Goal: Task Accomplishment & Management: Use online tool/utility

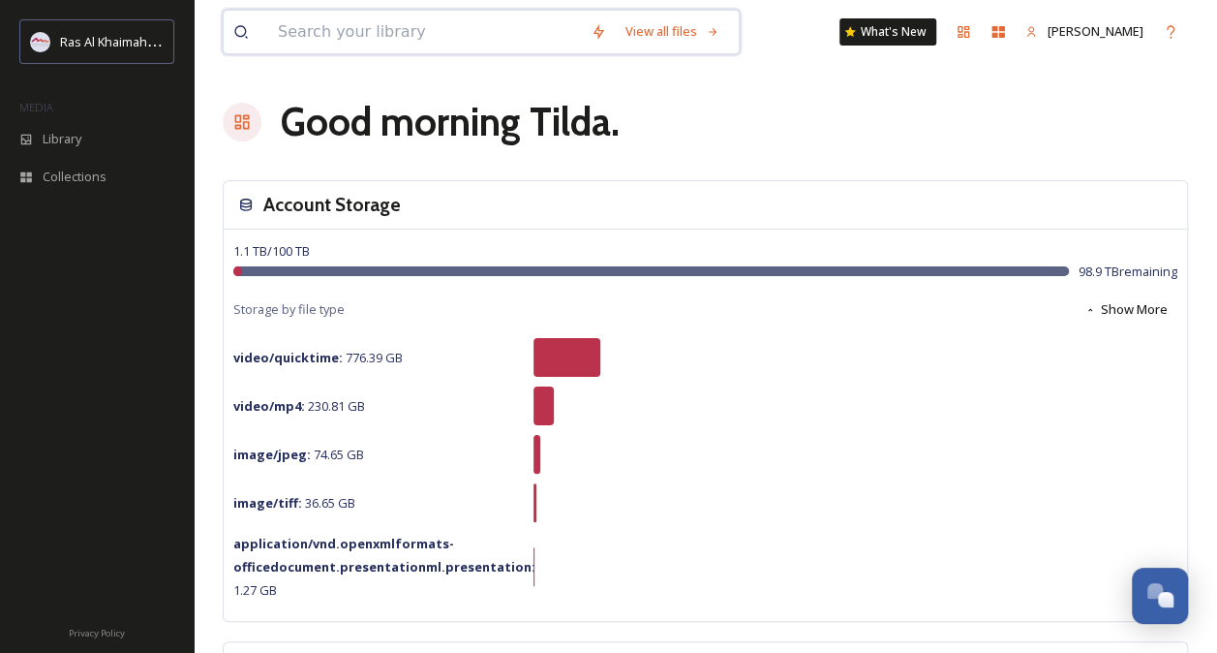
click at [310, 35] on input at bounding box center [424, 32] width 313 height 43
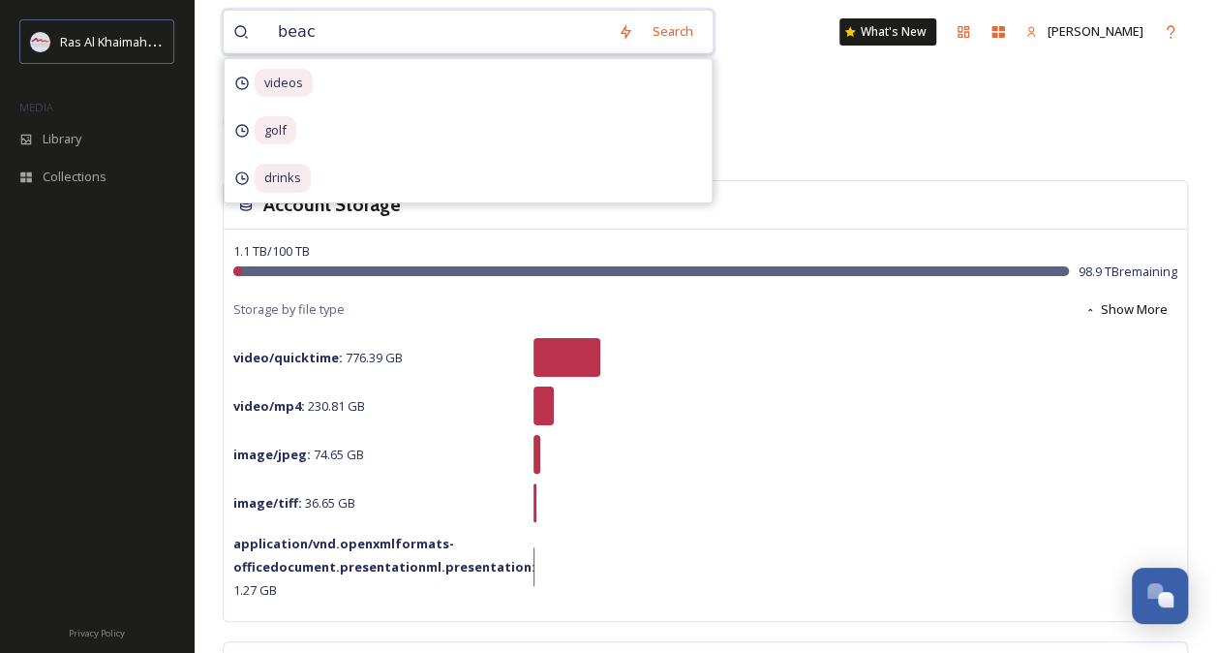
type input "beach"
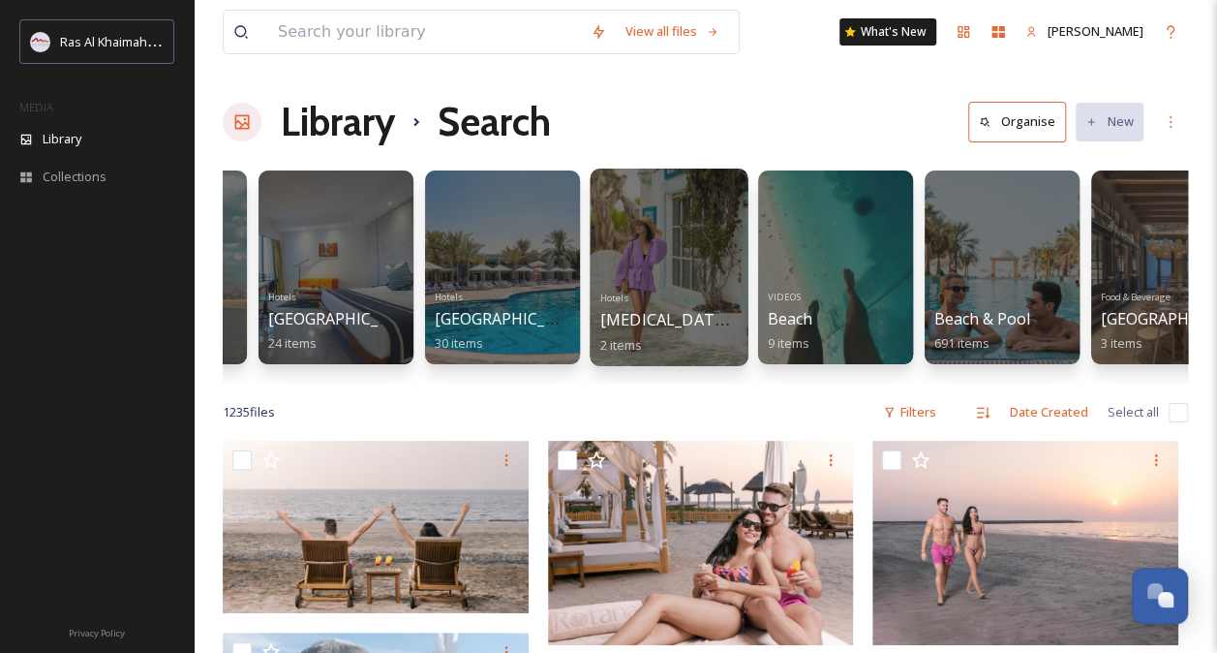
scroll to position [0, 124]
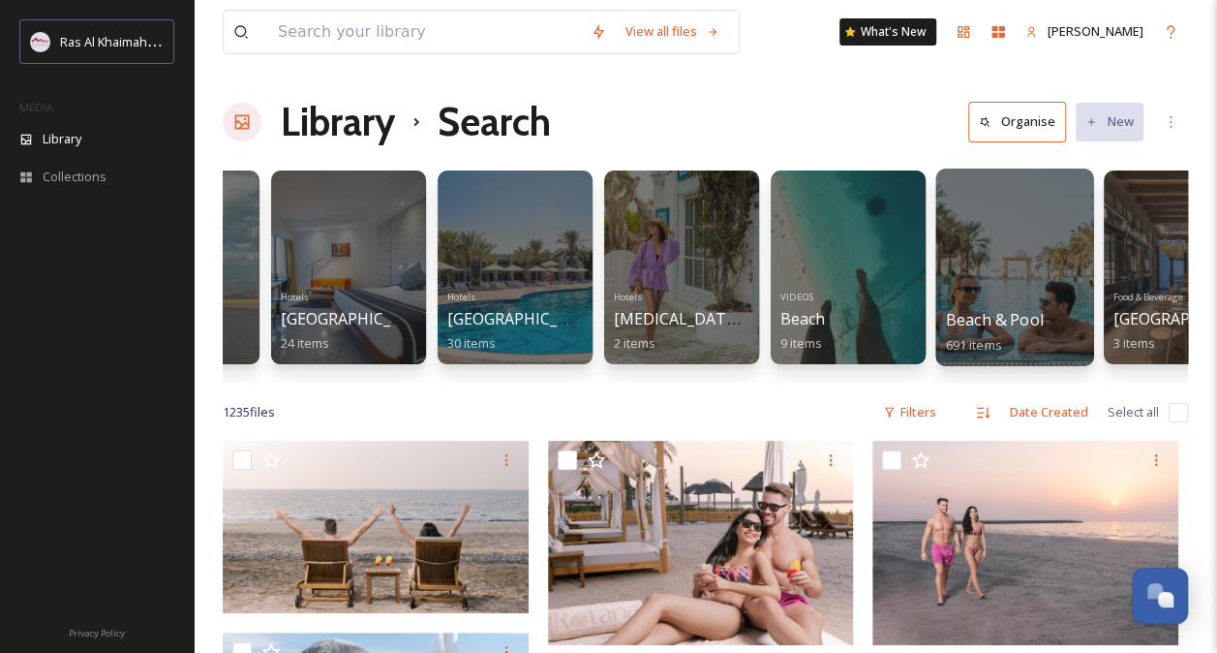
click at [1006, 257] on div at bounding box center [1015, 268] width 158 height 198
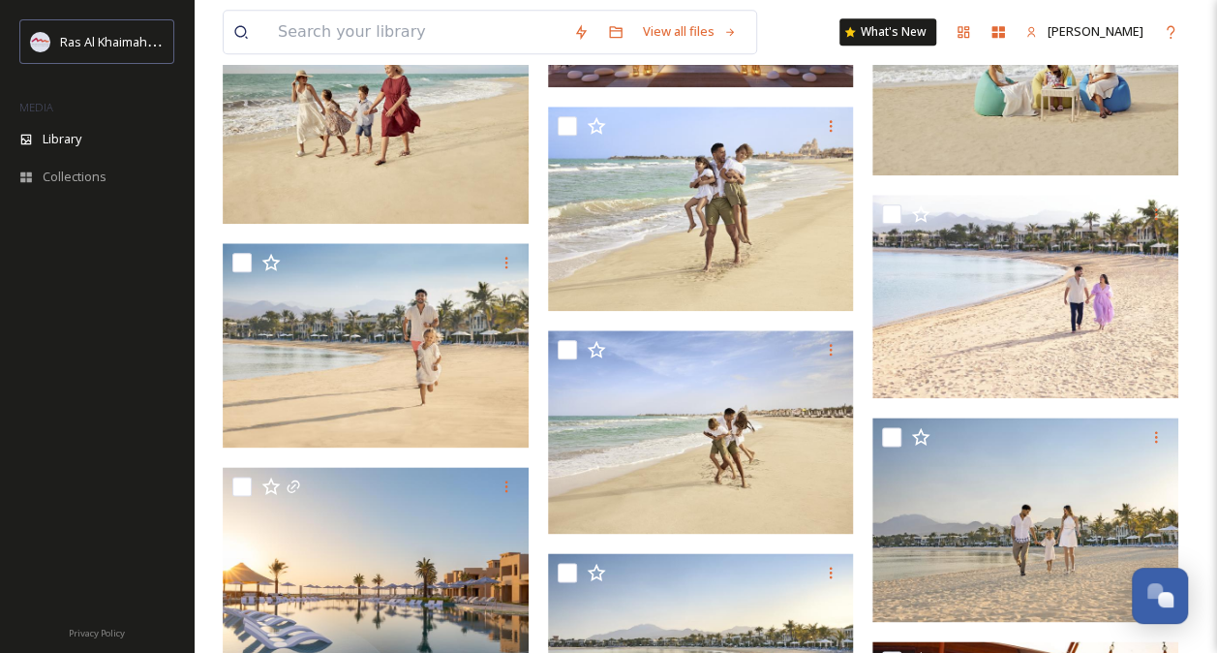
scroll to position [1065, 0]
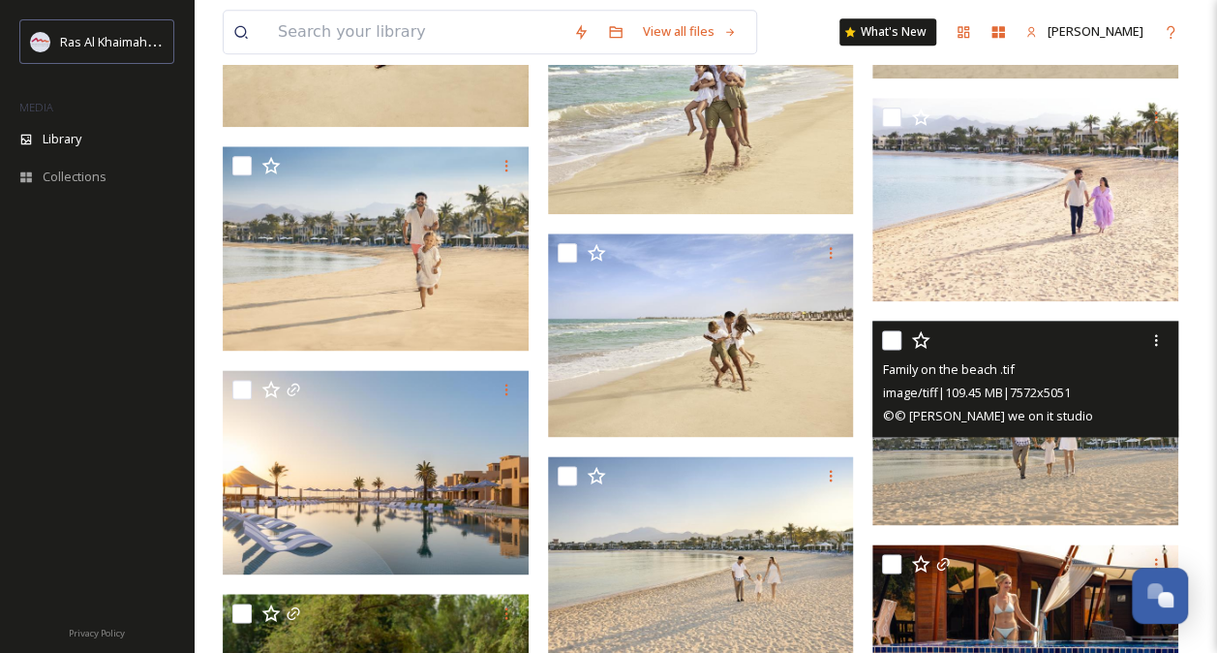
click at [891, 336] on input "checkbox" at bounding box center [891, 339] width 19 height 19
checkbox input "true"
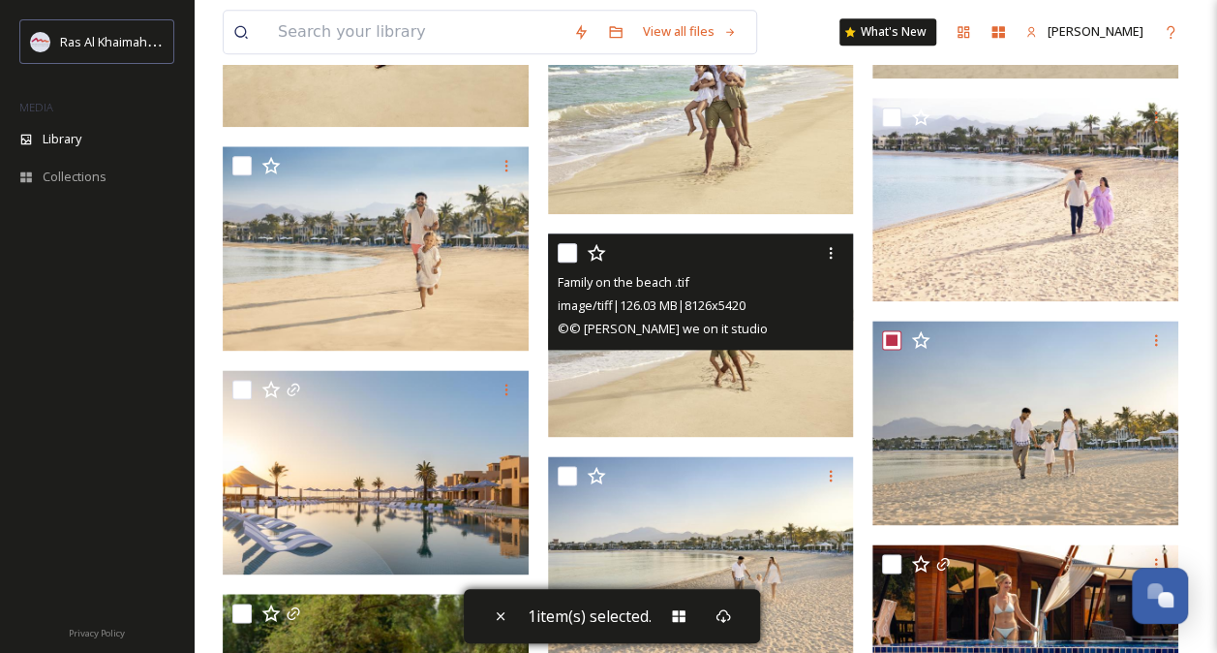
click at [566, 254] on input "checkbox" at bounding box center [567, 252] width 19 height 19
checkbox input "true"
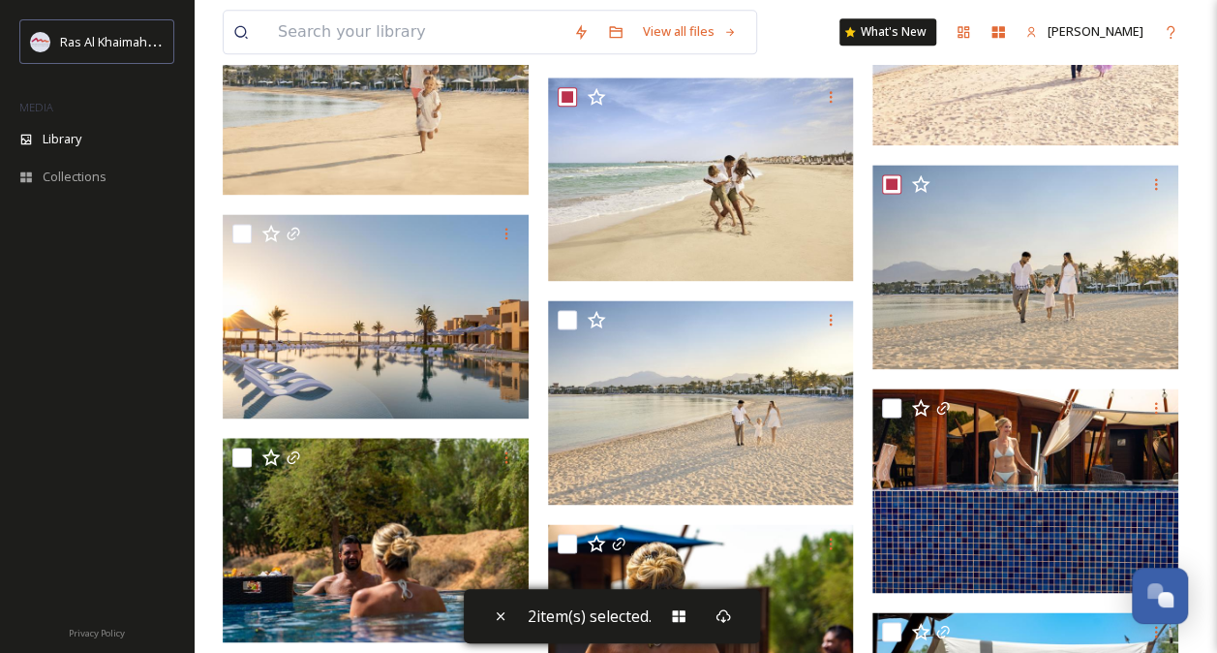
scroll to position [1251, 0]
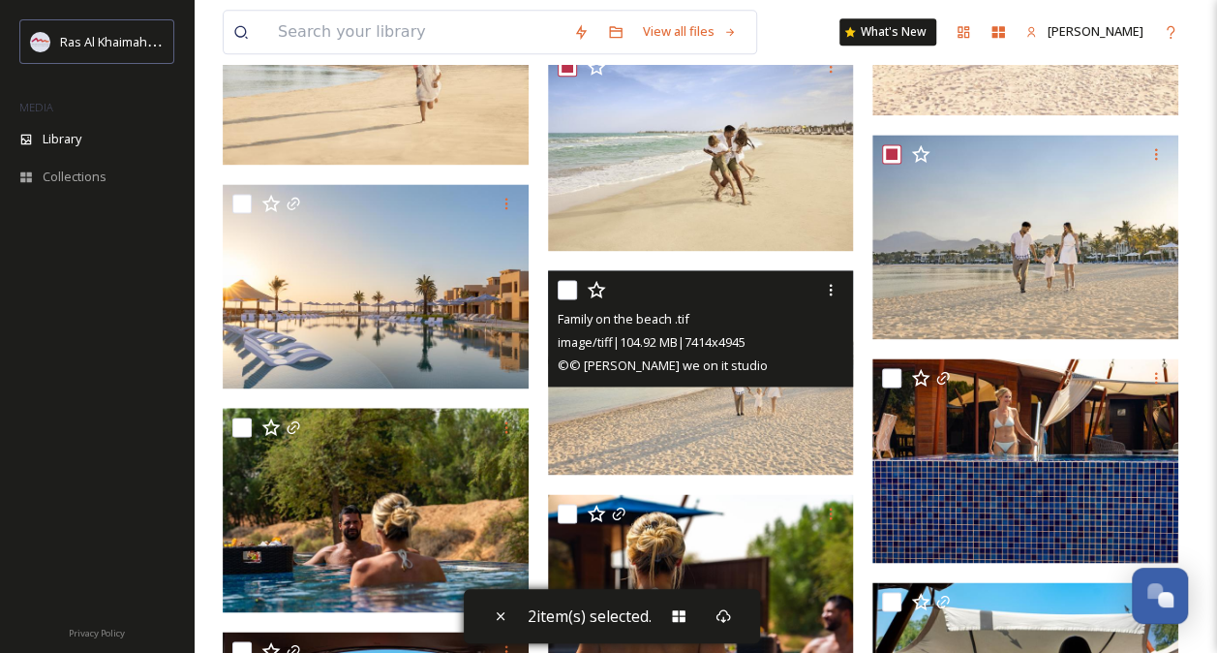
click at [570, 287] on input "checkbox" at bounding box center [567, 289] width 19 height 19
checkbox input "true"
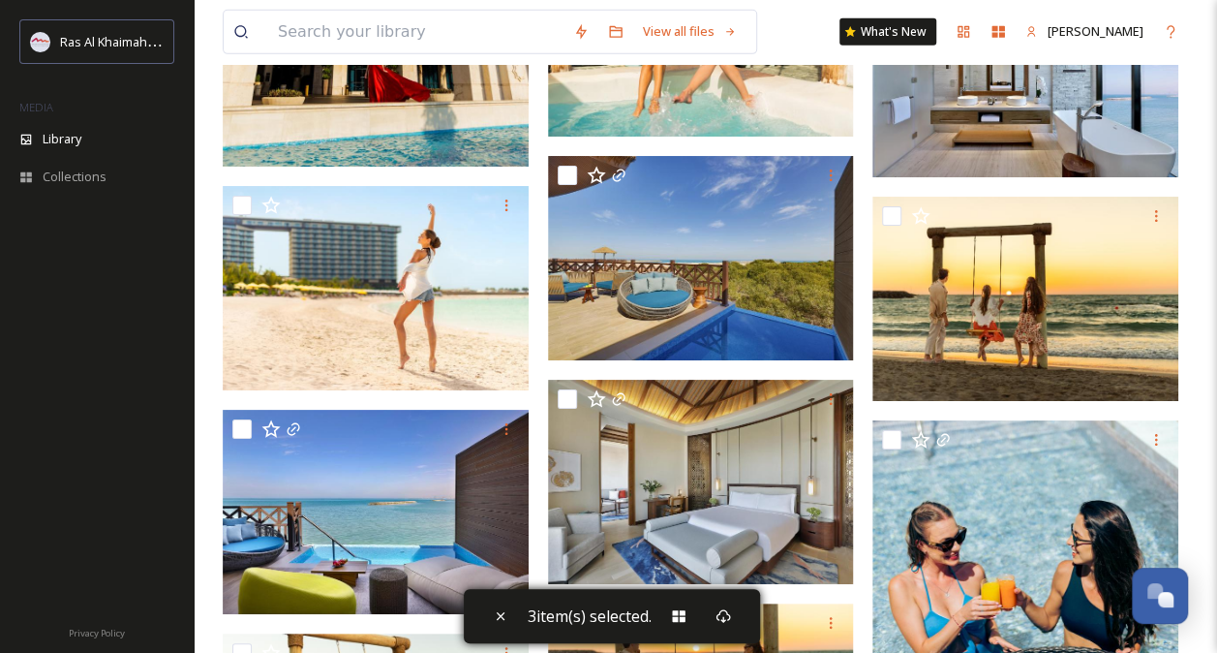
scroll to position [6772, 0]
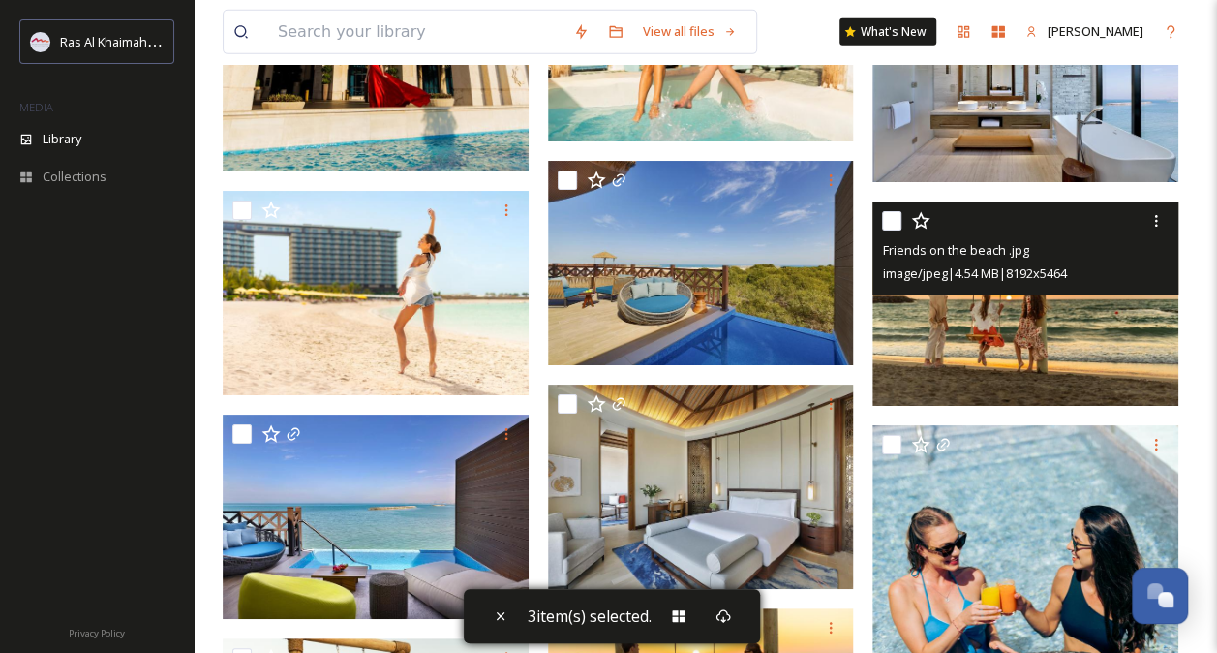
click at [897, 223] on input "checkbox" at bounding box center [891, 220] width 19 height 19
checkbox input "true"
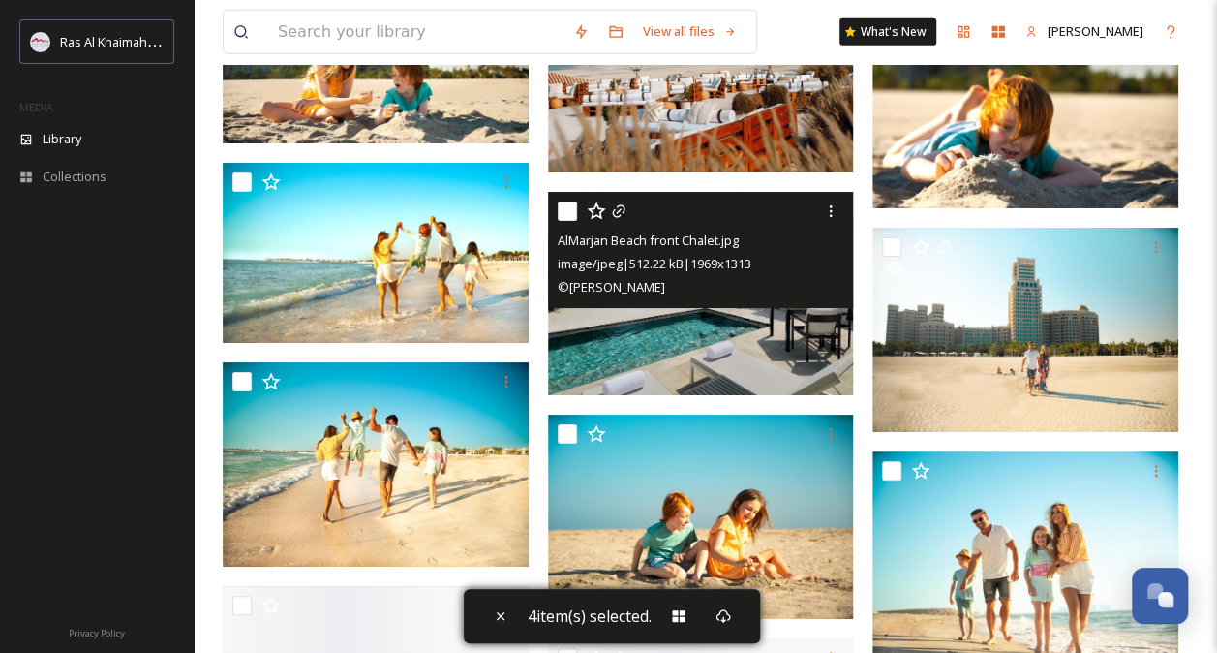
scroll to position [21204, 0]
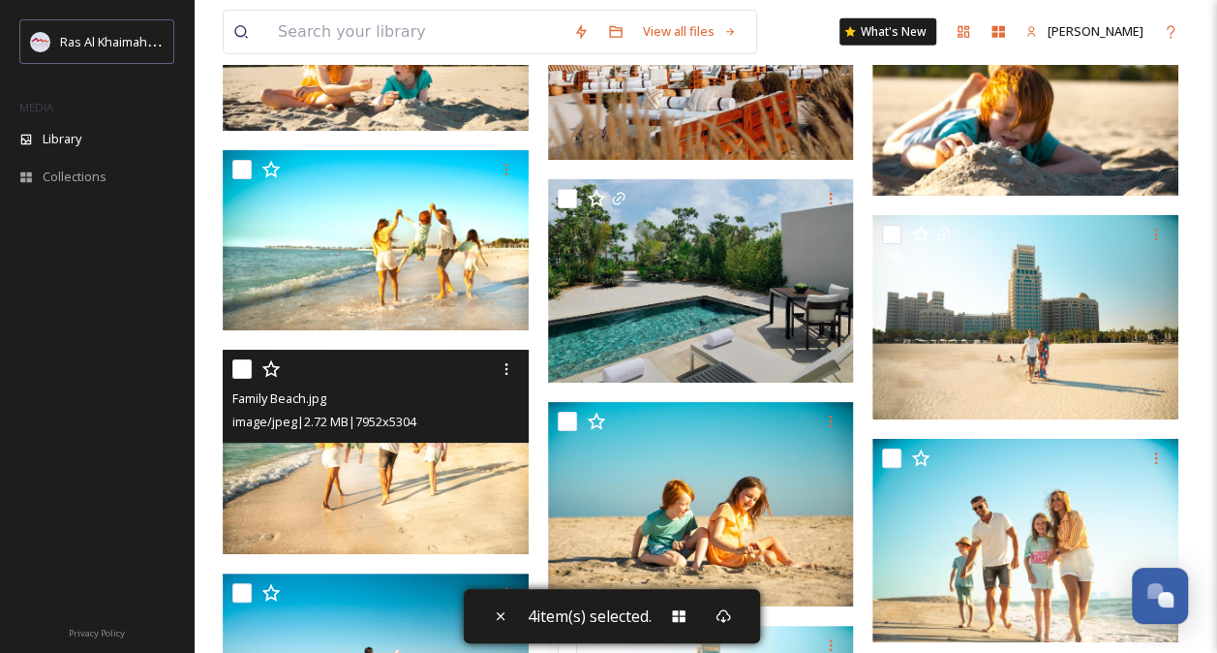
click at [240, 364] on input "checkbox" at bounding box center [241, 368] width 19 height 19
checkbox input "true"
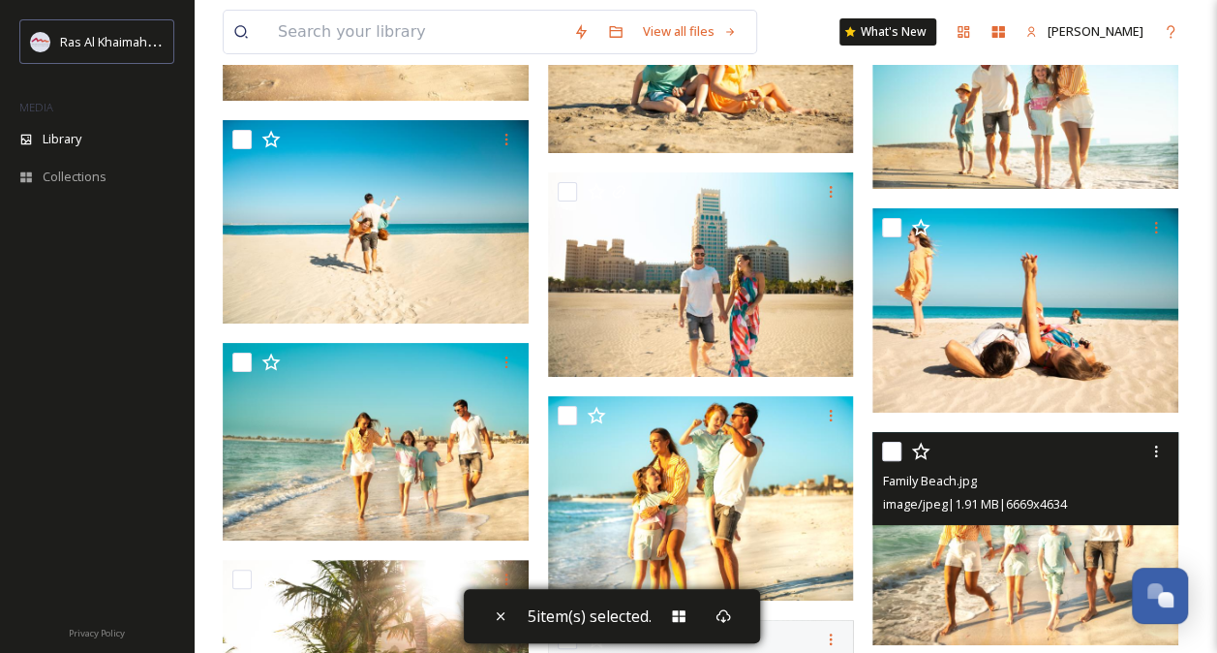
scroll to position [21688, 0]
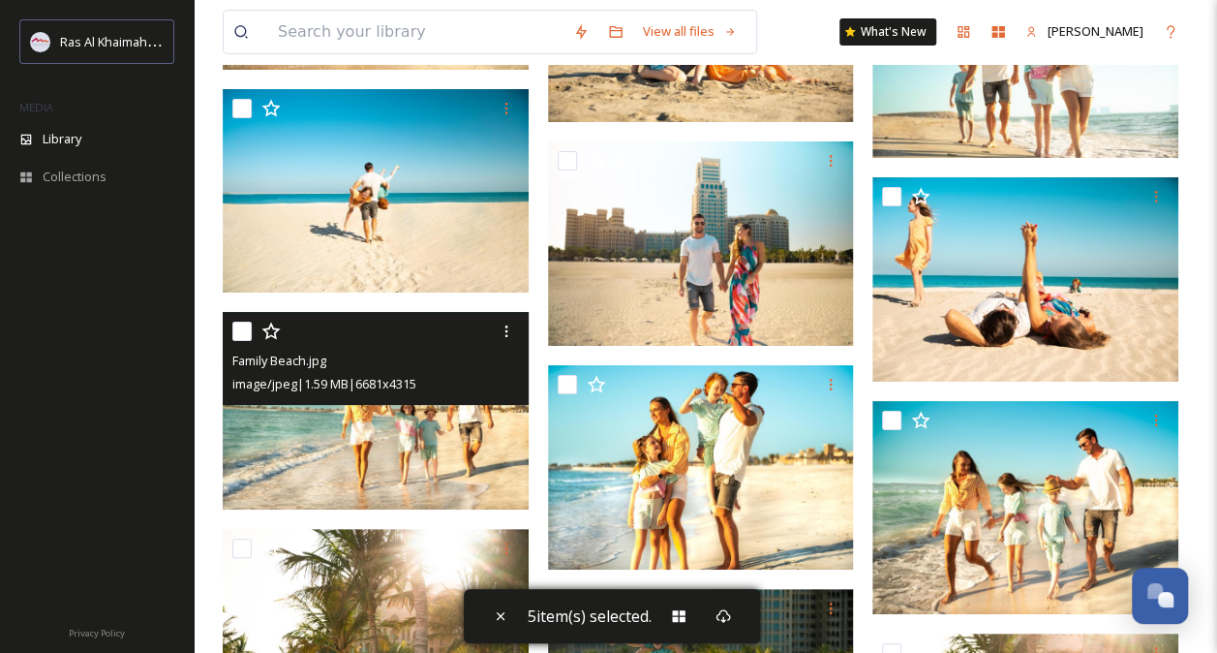
click at [246, 331] on input "checkbox" at bounding box center [241, 331] width 19 height 19
checkbox input "true"
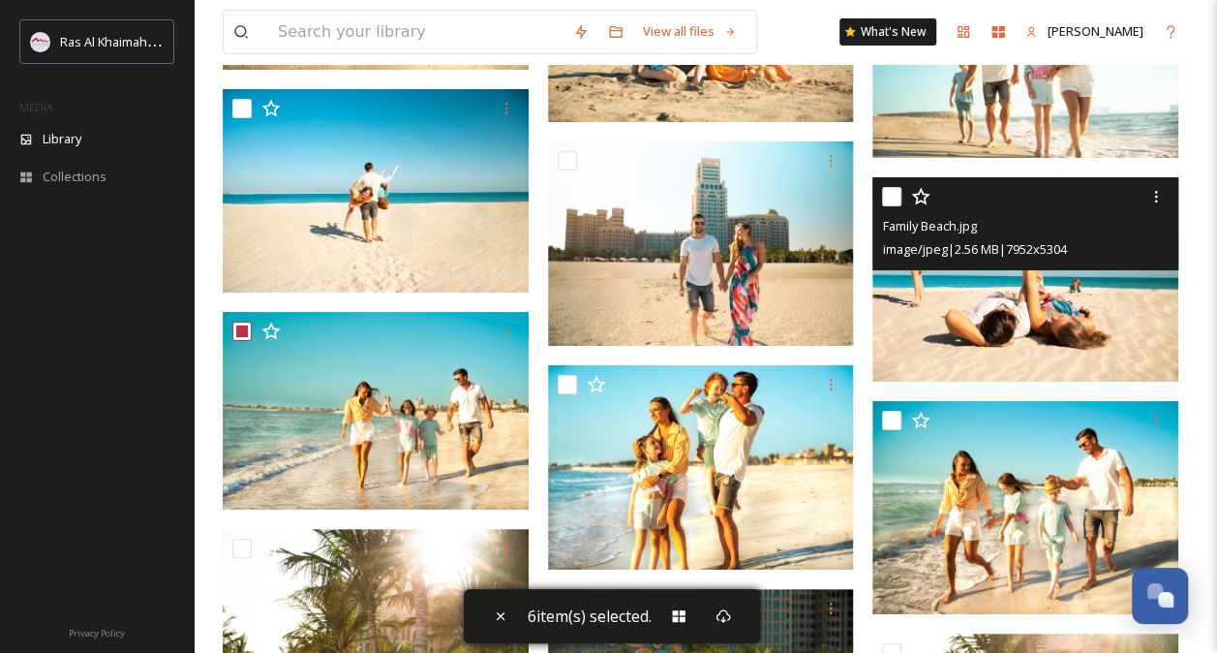
click at [895, 197] on input "checkbox" at bounding box center [891, 196] width 19 height 19
checkbox input "true"
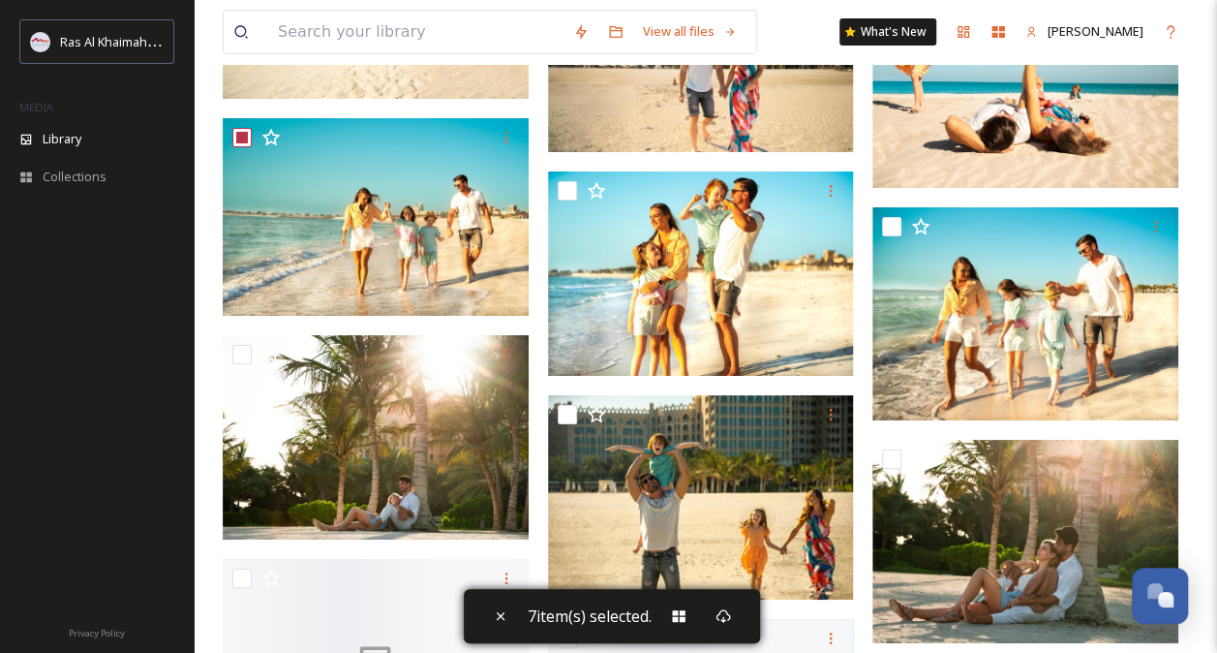
scroll to position [22173, 0]
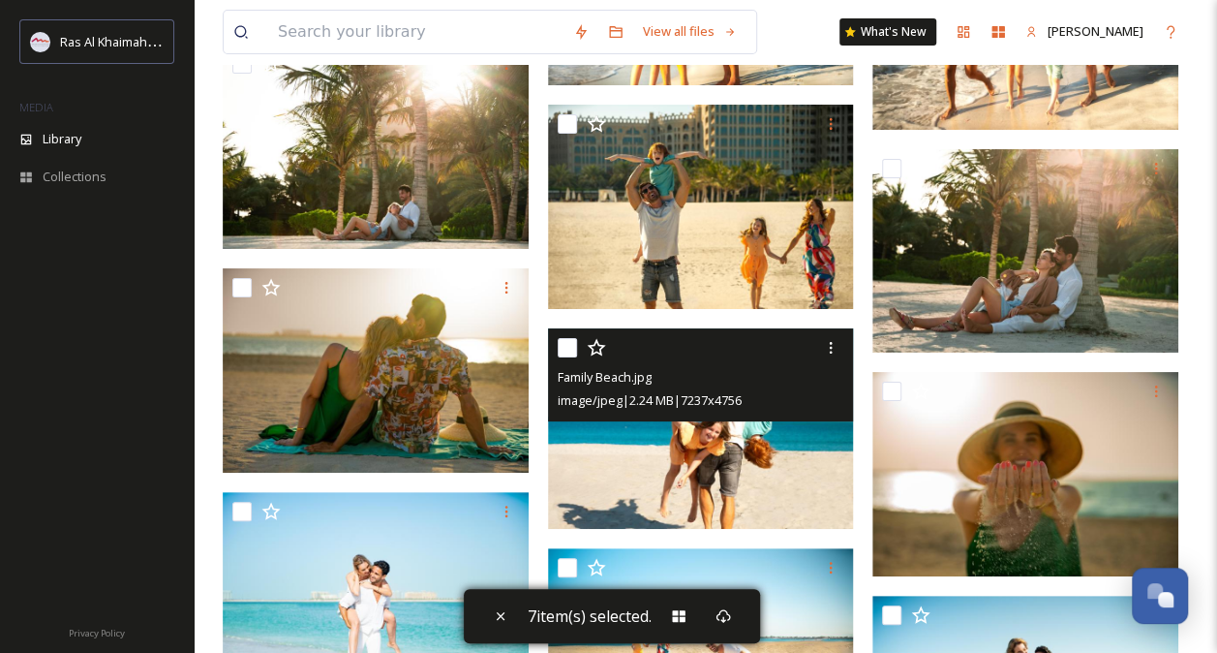
click at [573, 345] on input "checkbox" at bounding box center [567, 347] width 19 height 19
checkbox input "true"
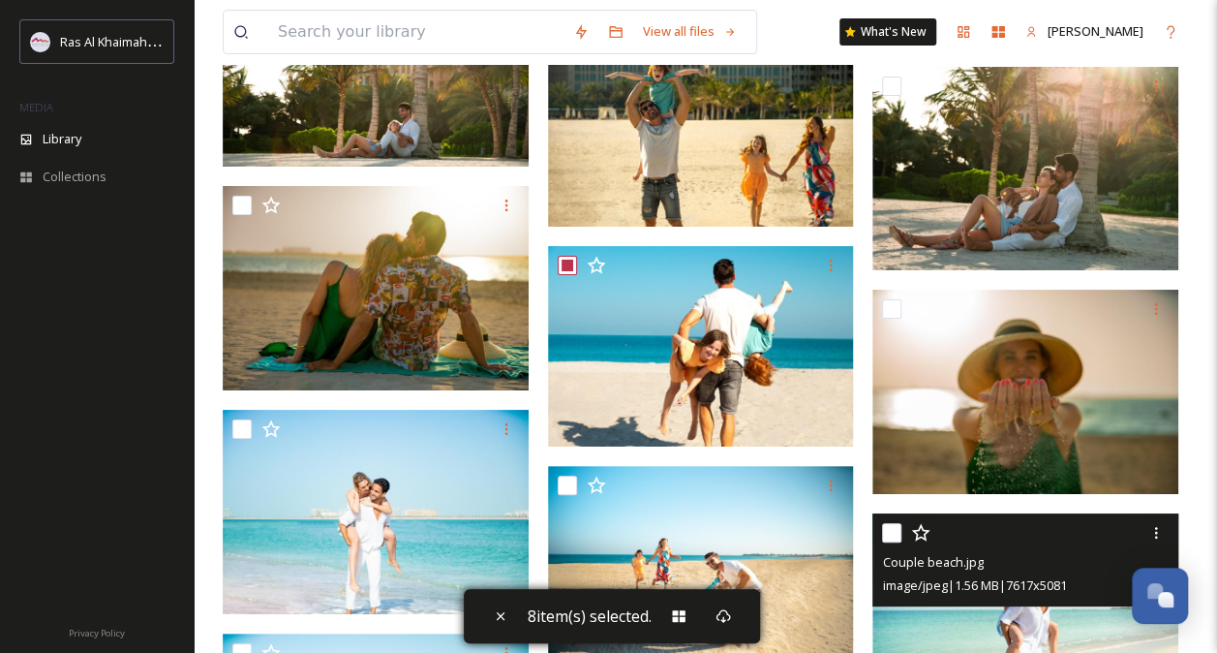
scroll to position [22560, 0]
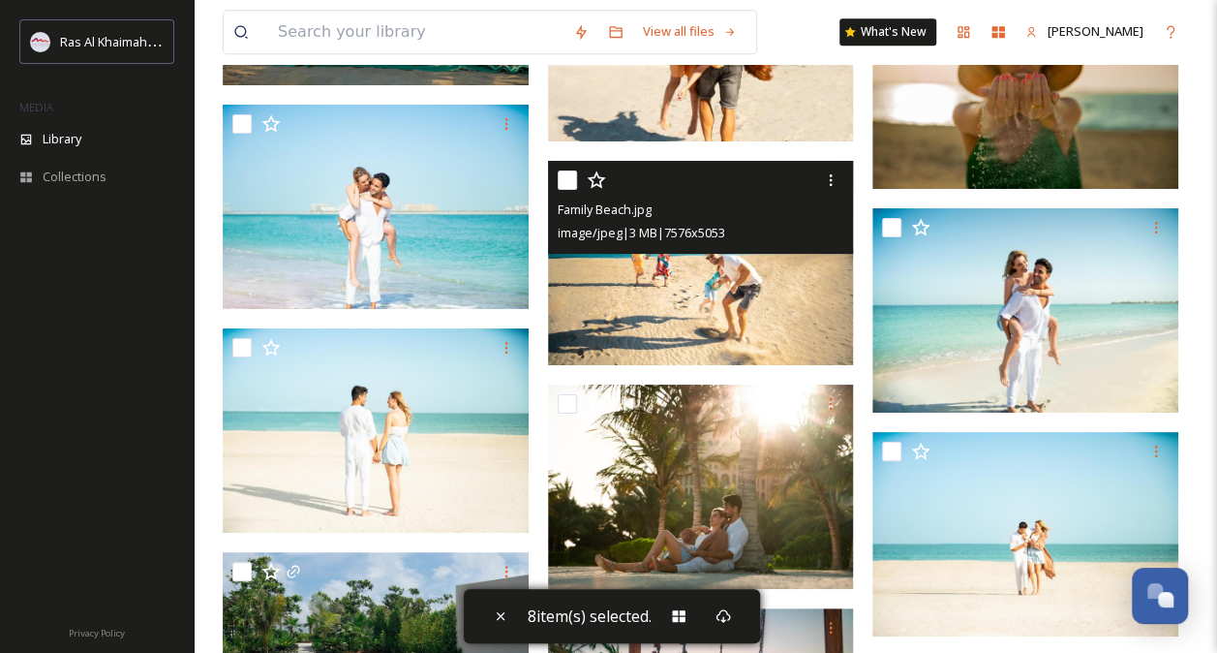
click at [569, 181] on input "checkbox" at bounding box center [567, 179] width 19 height 19
checkbox input "true"
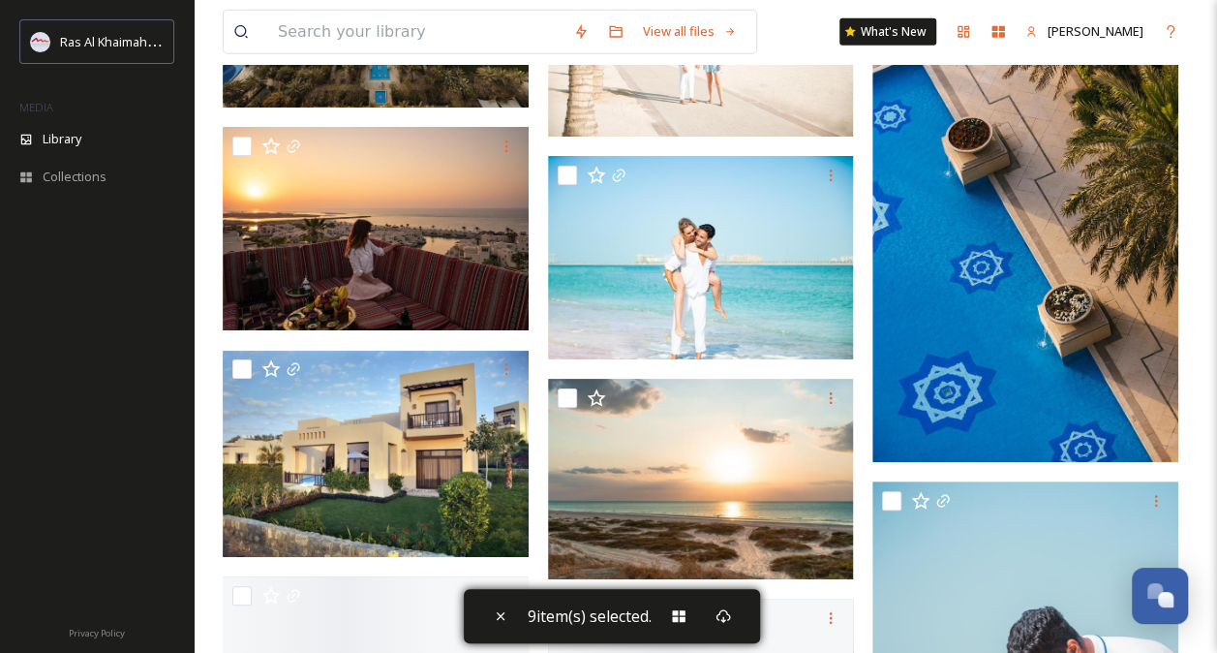
scroll to position [24400, 0]
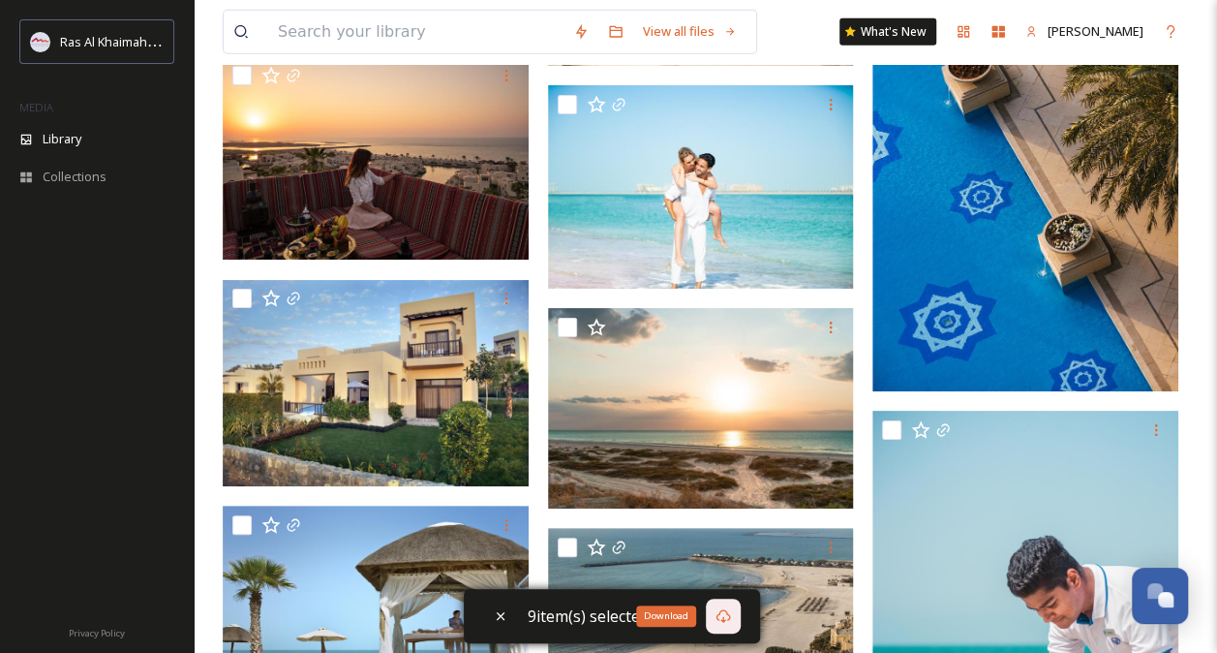
click at [725, 612] on icon at bounding box center [723, 616] width 15 height 14
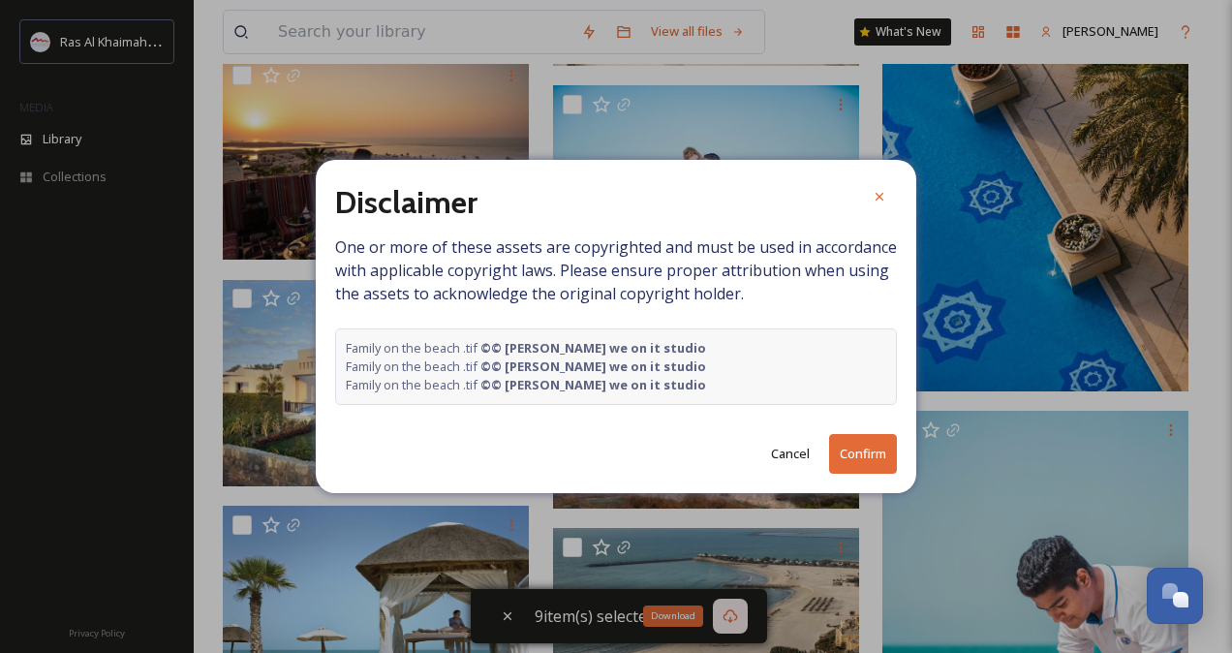
click at [871, 452] on button "Confirm" at bounding box center [863, 454] width 68 height 40
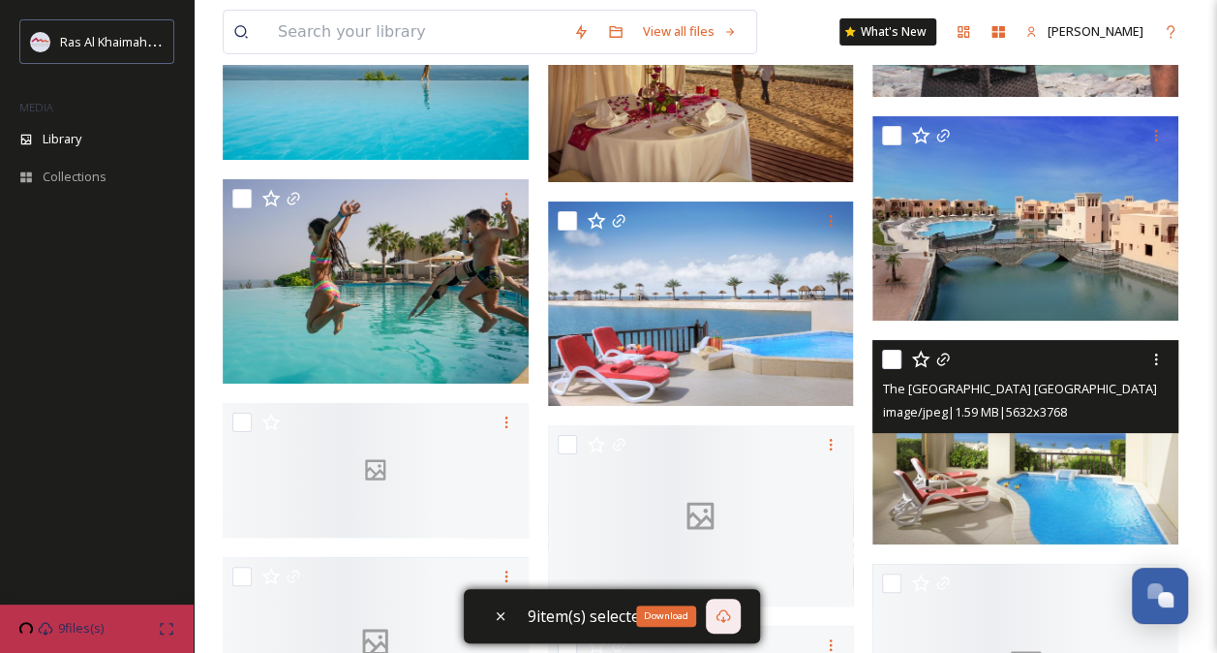
scroll to position [25175, 0]
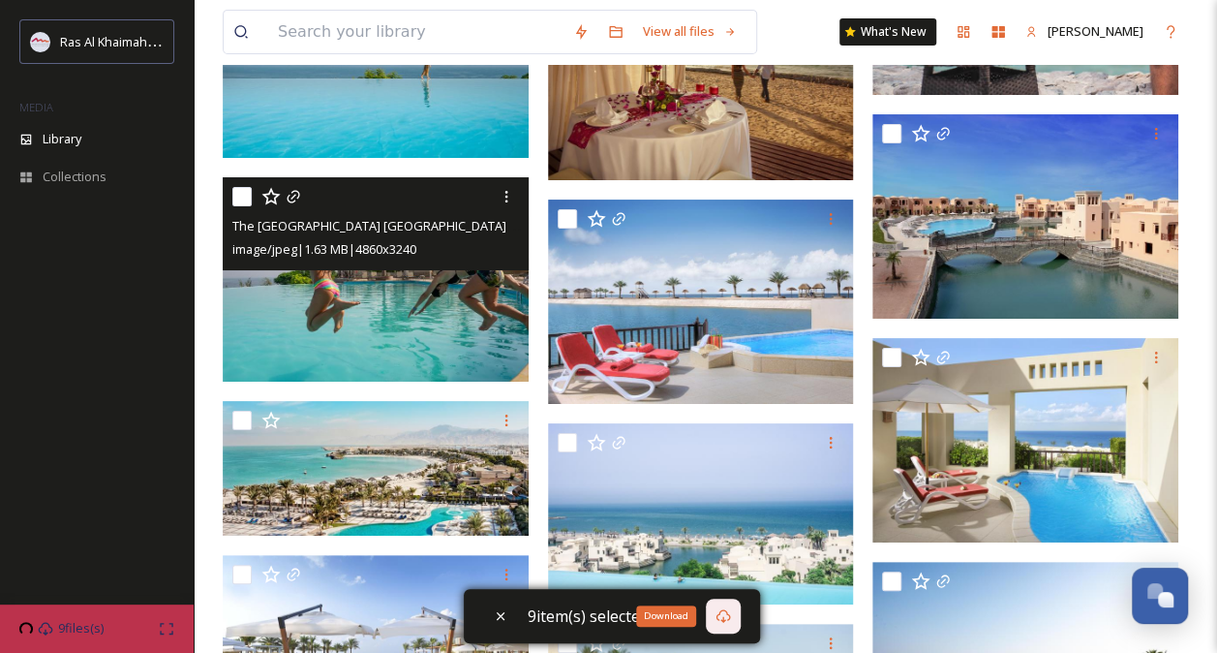
click at [246, 196] on input "checkbox" at bounding box center [241, 196] width 19 height 19
checkbox input "true"
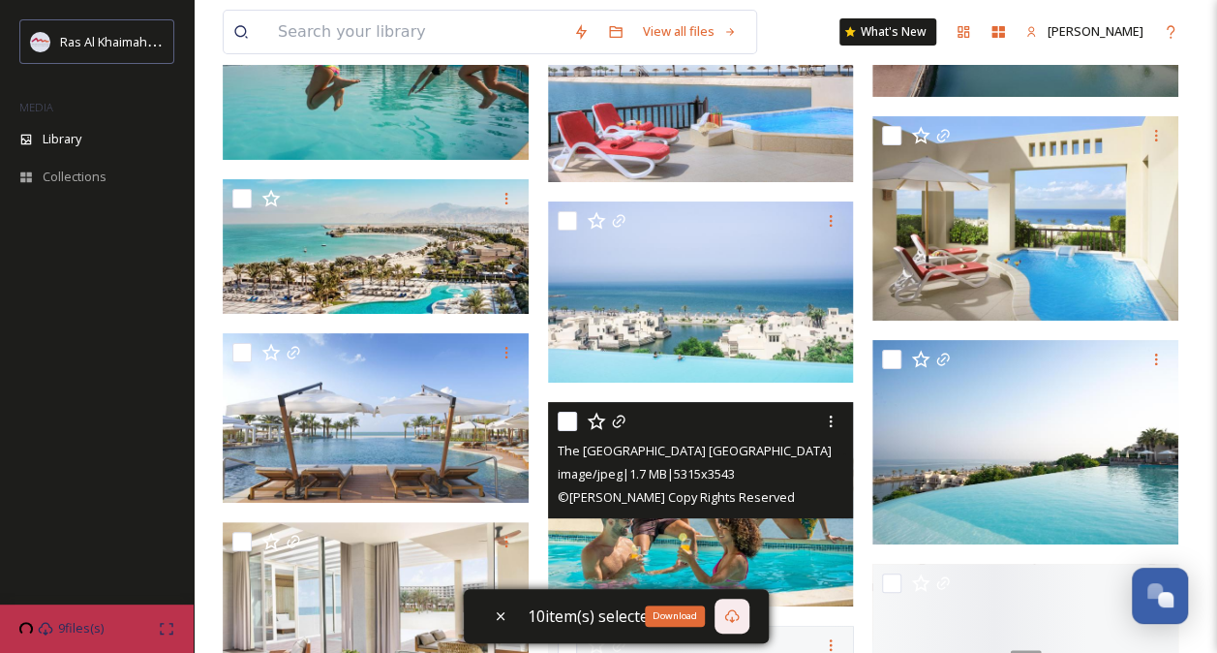
scroll to position [25563, 0]
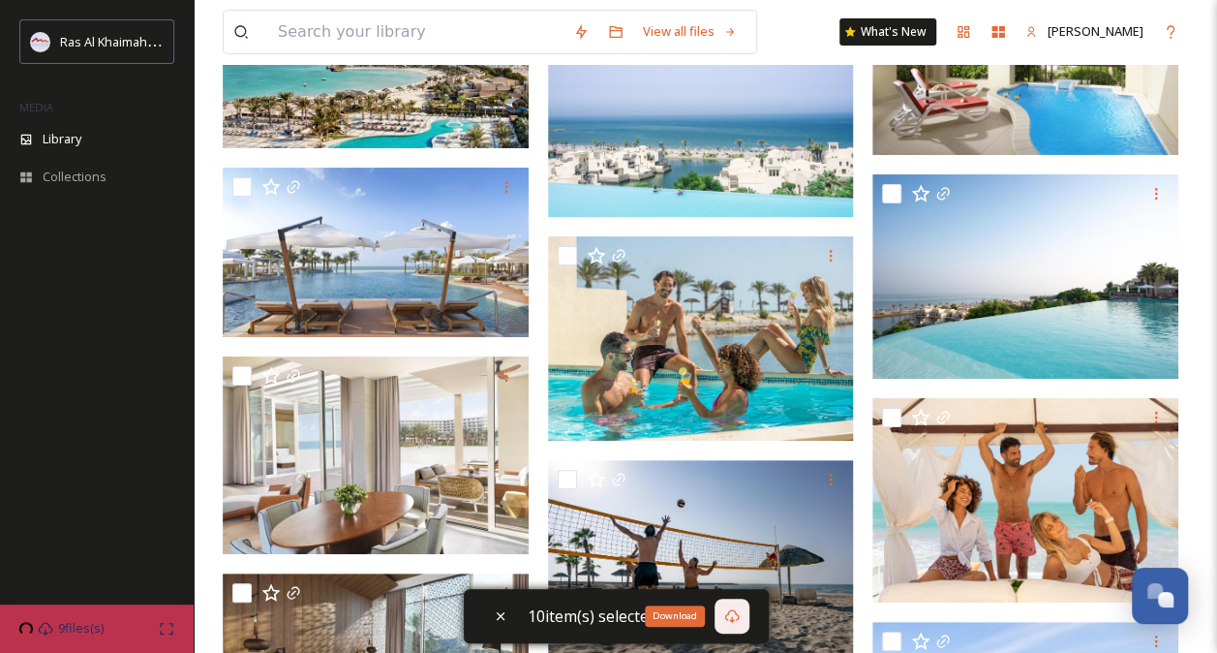
click at [732, 618] on icon at bounding box center [731, 616] width 15 height 14
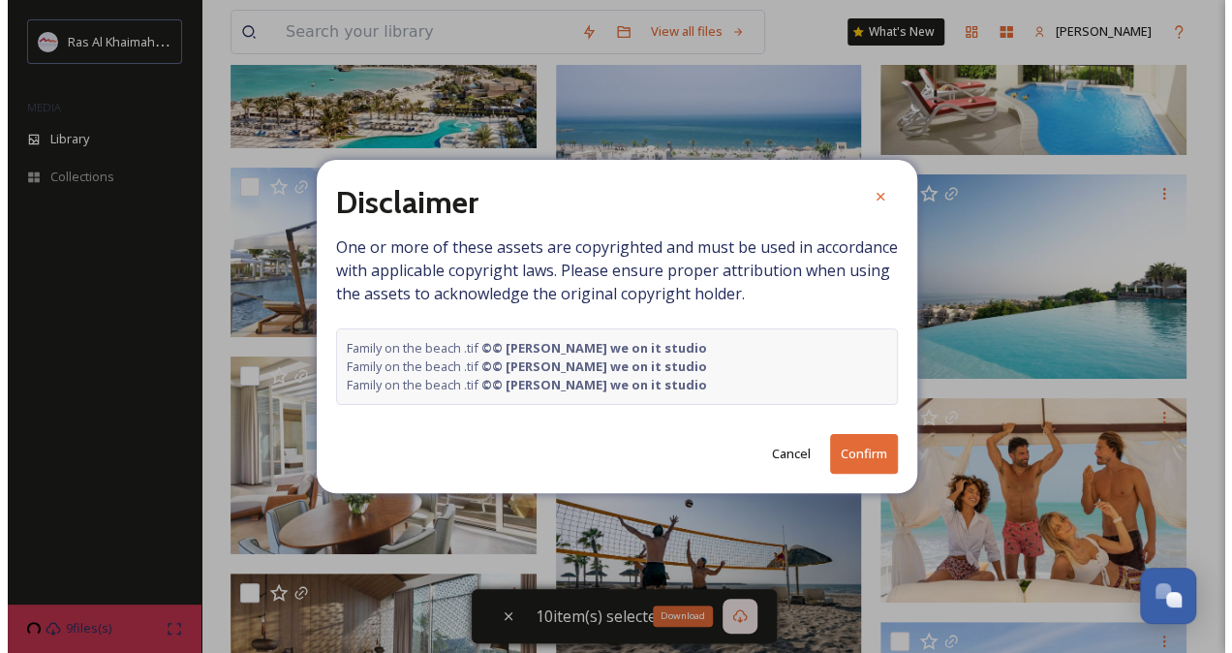
scroll to position [25936, 0]
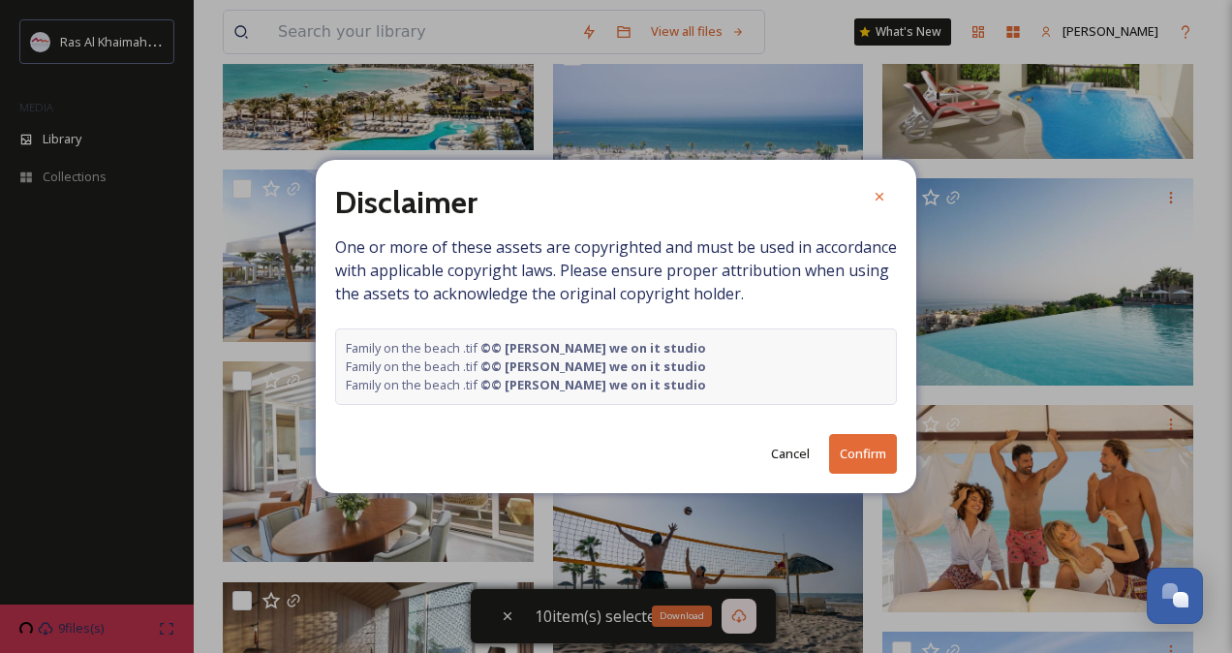
click at [840, 451] on button "Confirm" at bounding box center [863, 454] width 68 height 40
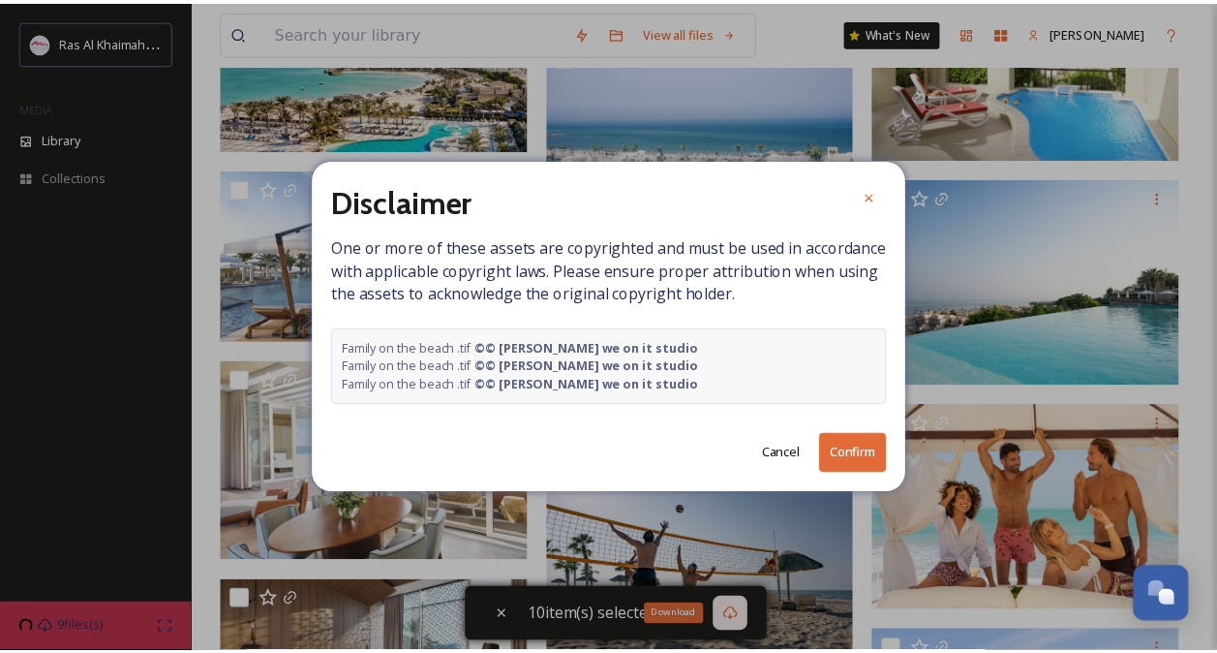
scroll to position [25563, 0]
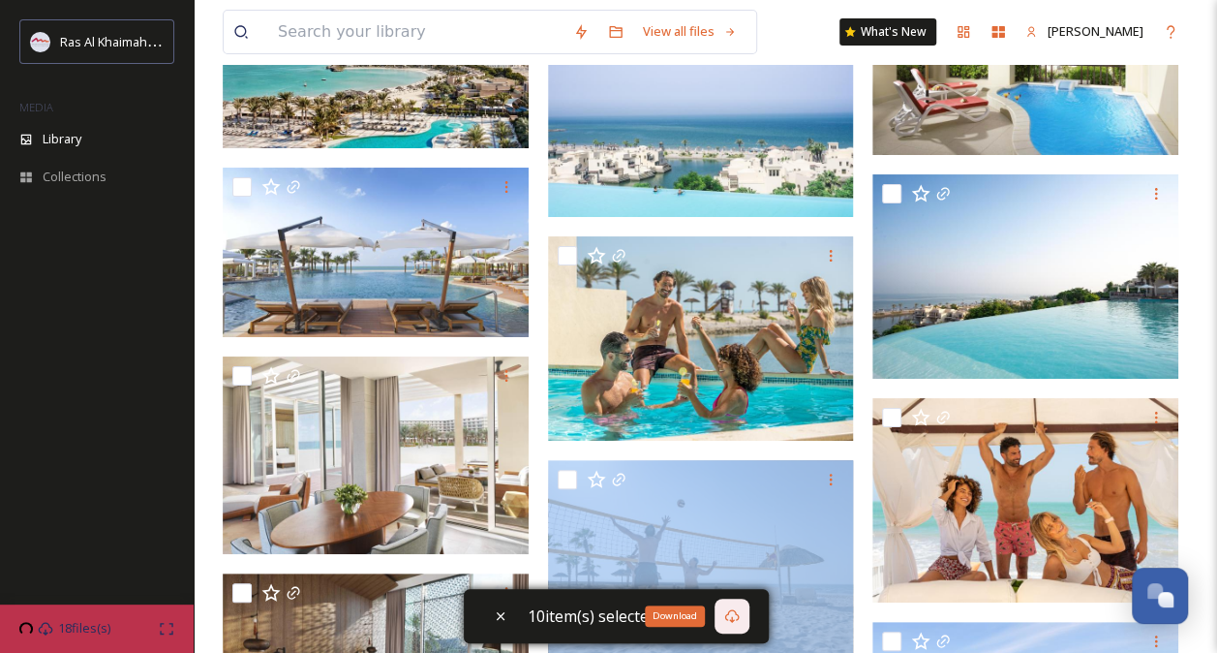
drag, startPoint x: 840, startPoint y: 451, endPoint x: 866, endPoint y: 475, distance: 35.0
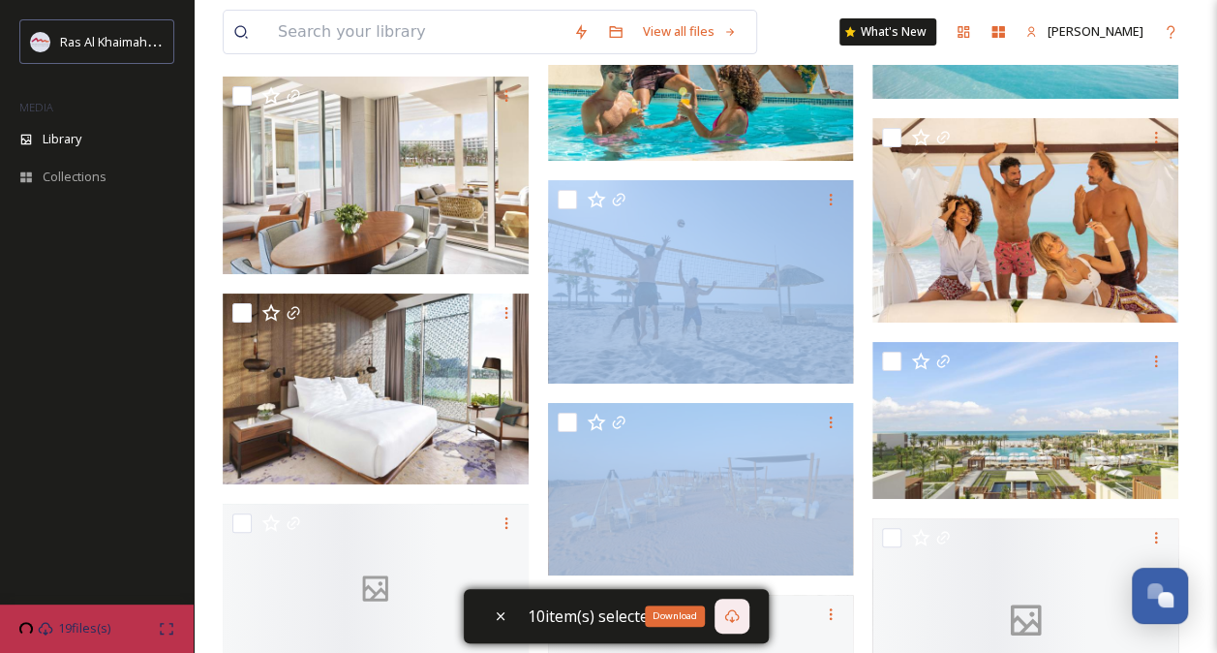
scroll to position [25950, 0]
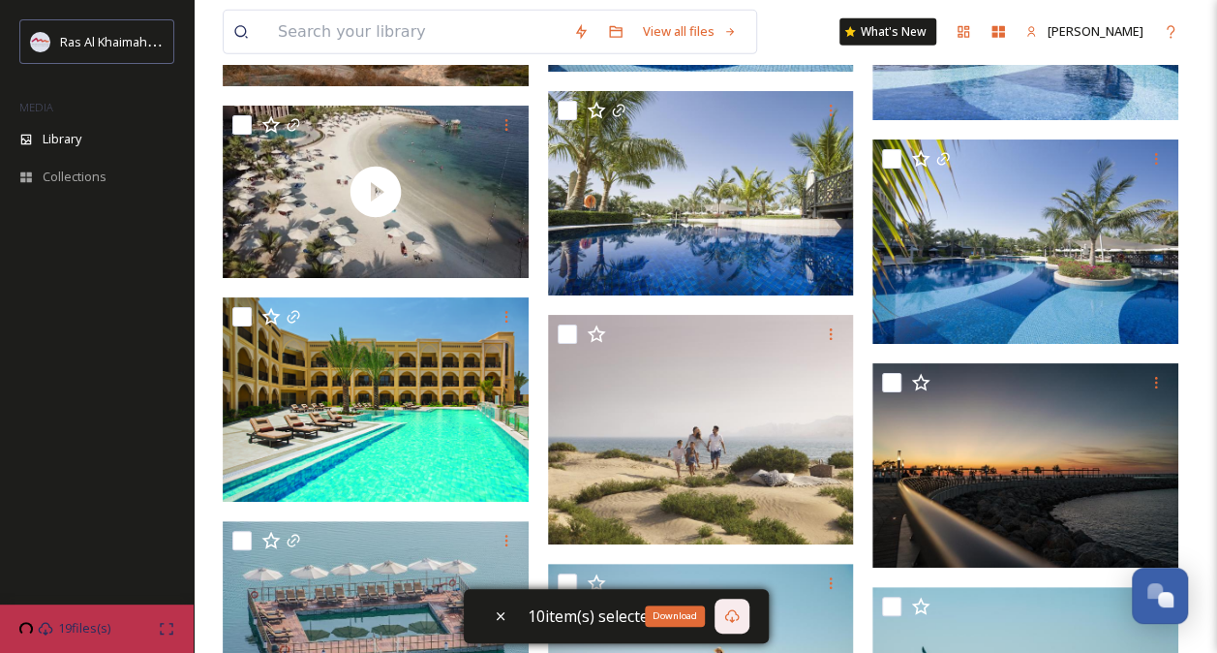
scroll to position [32536, 0]
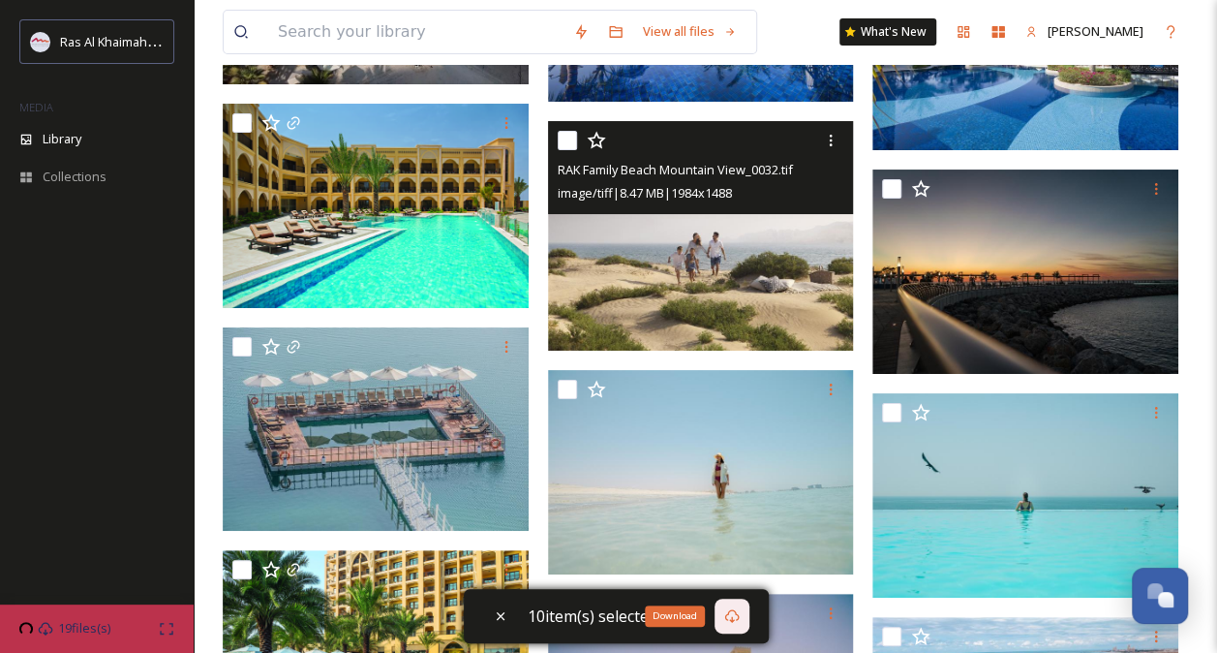
click at [678, 262] on img at bounding box center [701, 236] width 306 height 230
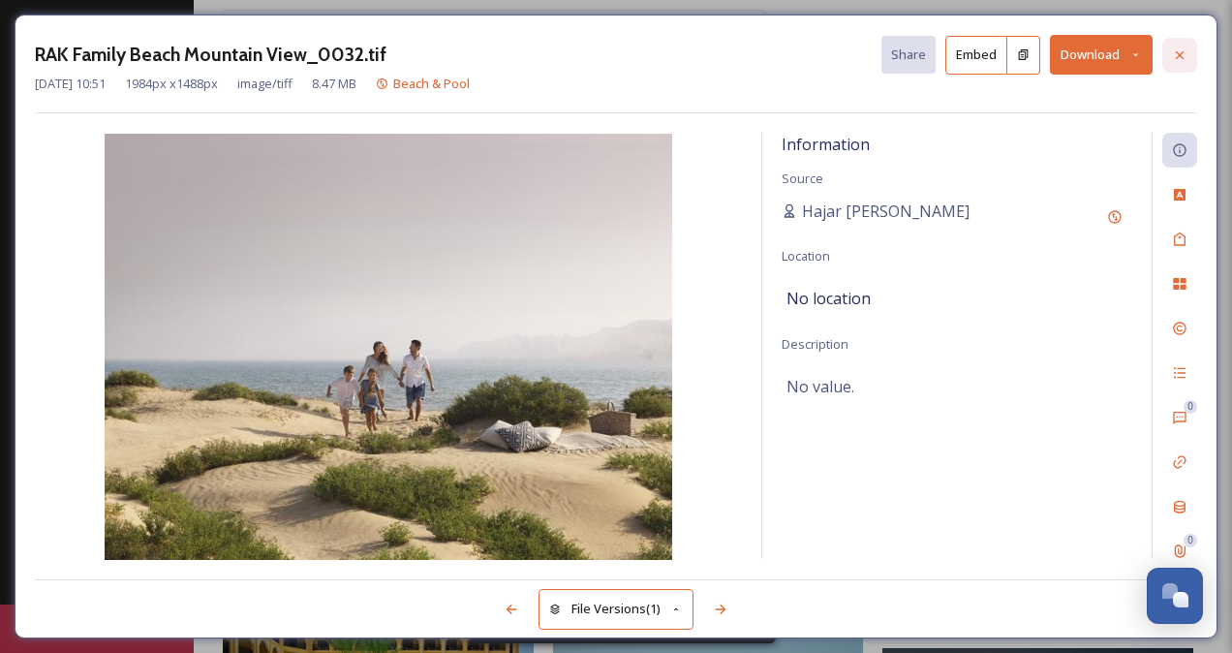
click at [1181, 49] on icon at bounding box center [1179, 54] width 15 height 15
